Goal: Complete application form

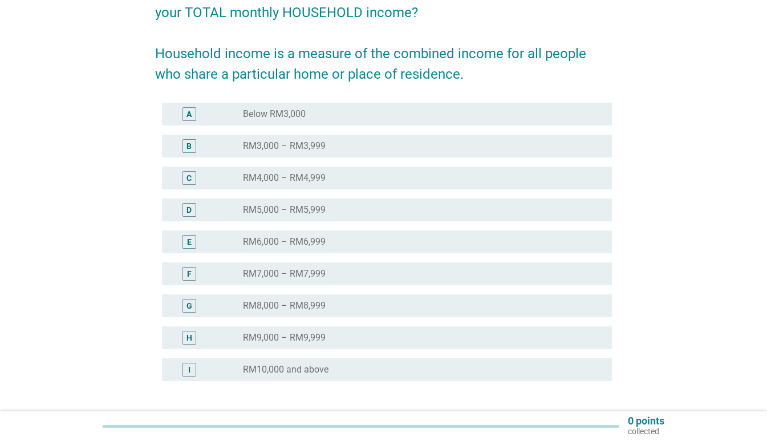
scroll to position [171, 0]
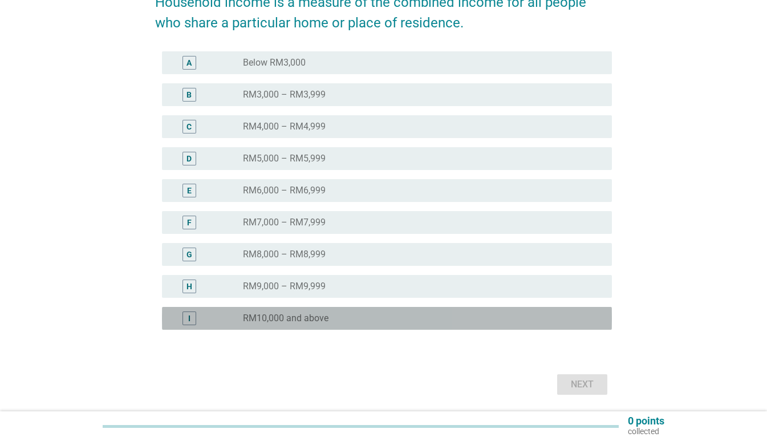
click at [316, 319] on label "RM10,000 and above" at bounding box center [286, 317] width 86 height 11
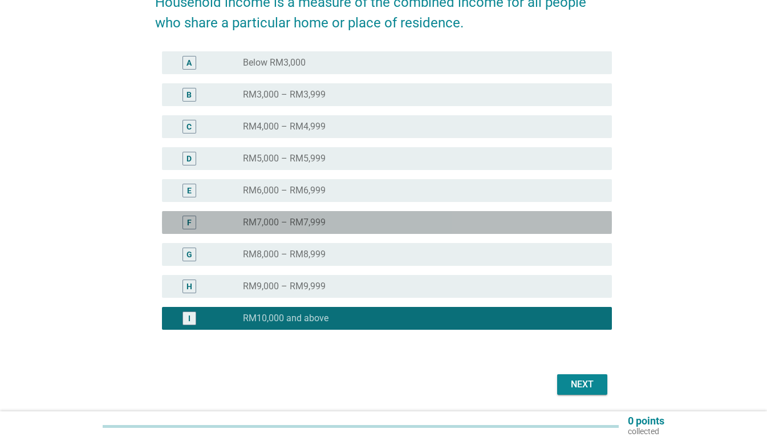
click at [300, 223] on label "RM7,000 – RM7,999" at bounding box center [284, 222] width 83 height 11
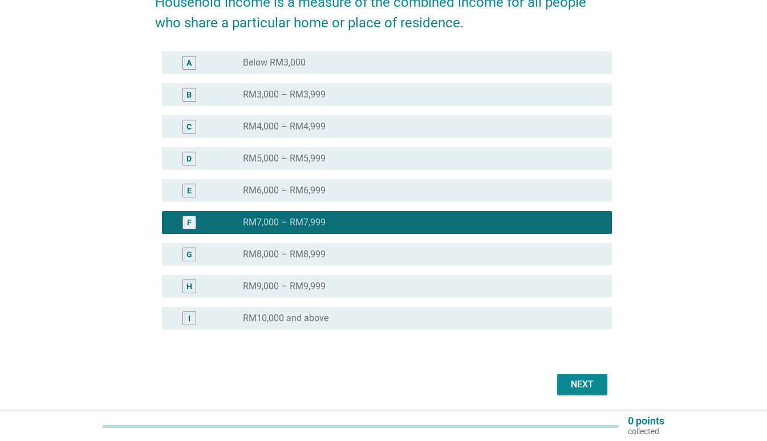
click at [585, 384] on div "Next" at bounding box center [582, 384] width 32 height 14
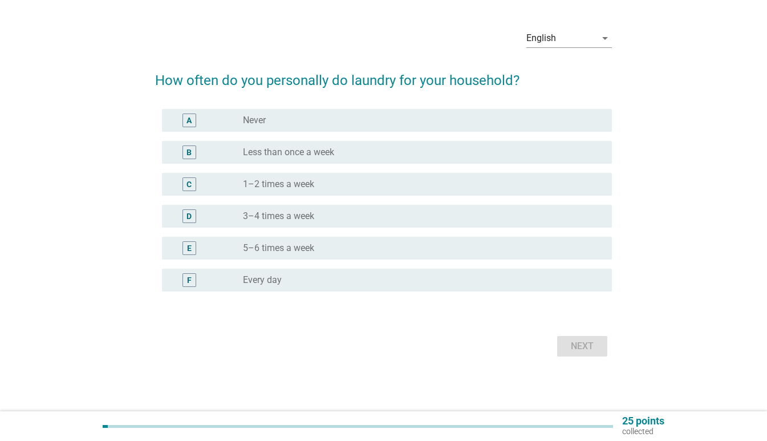
scroll to position [0, 0]
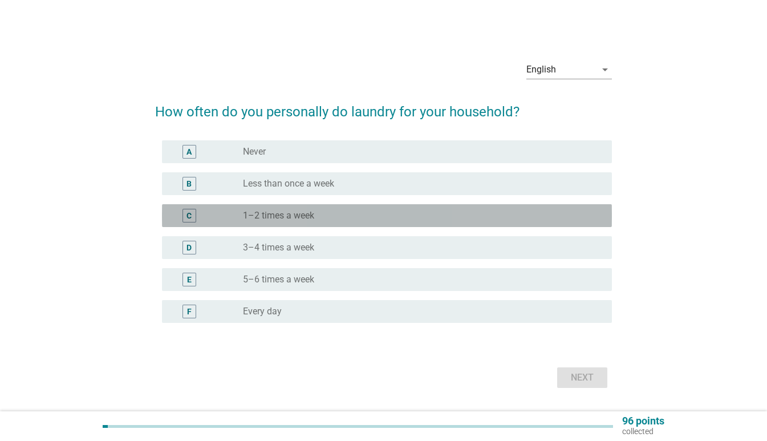
click at [287, 214] on label "1–2 times a week" at bounding box center [278, 215] width 71 height 11
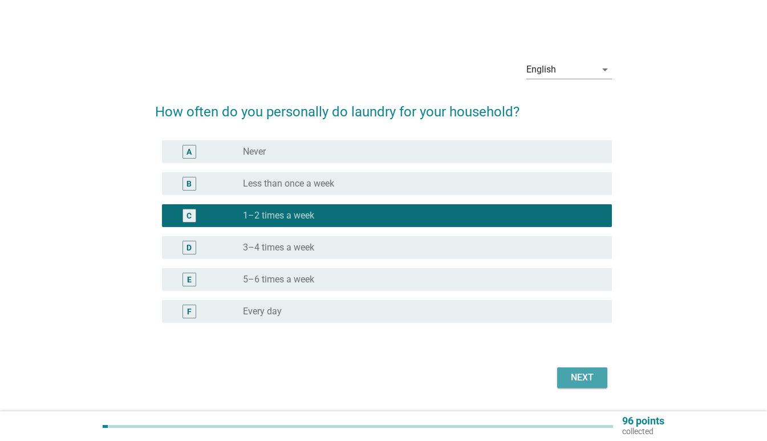
click at [577, 377] on div "Next" at bounding box center [582, 378] width 32 height 14
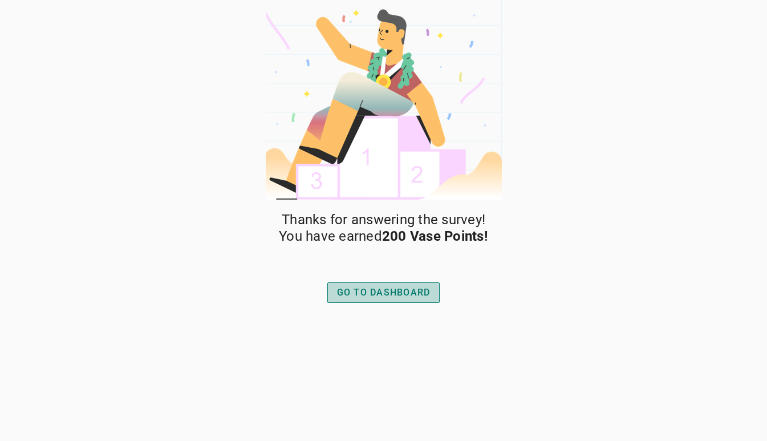
click at [386, 294] on div "GO TO DASHBOARD" at bounding box center [383, 293] width 93 height 14
